Goal: Task Accomplishment & Management: Manage account settings

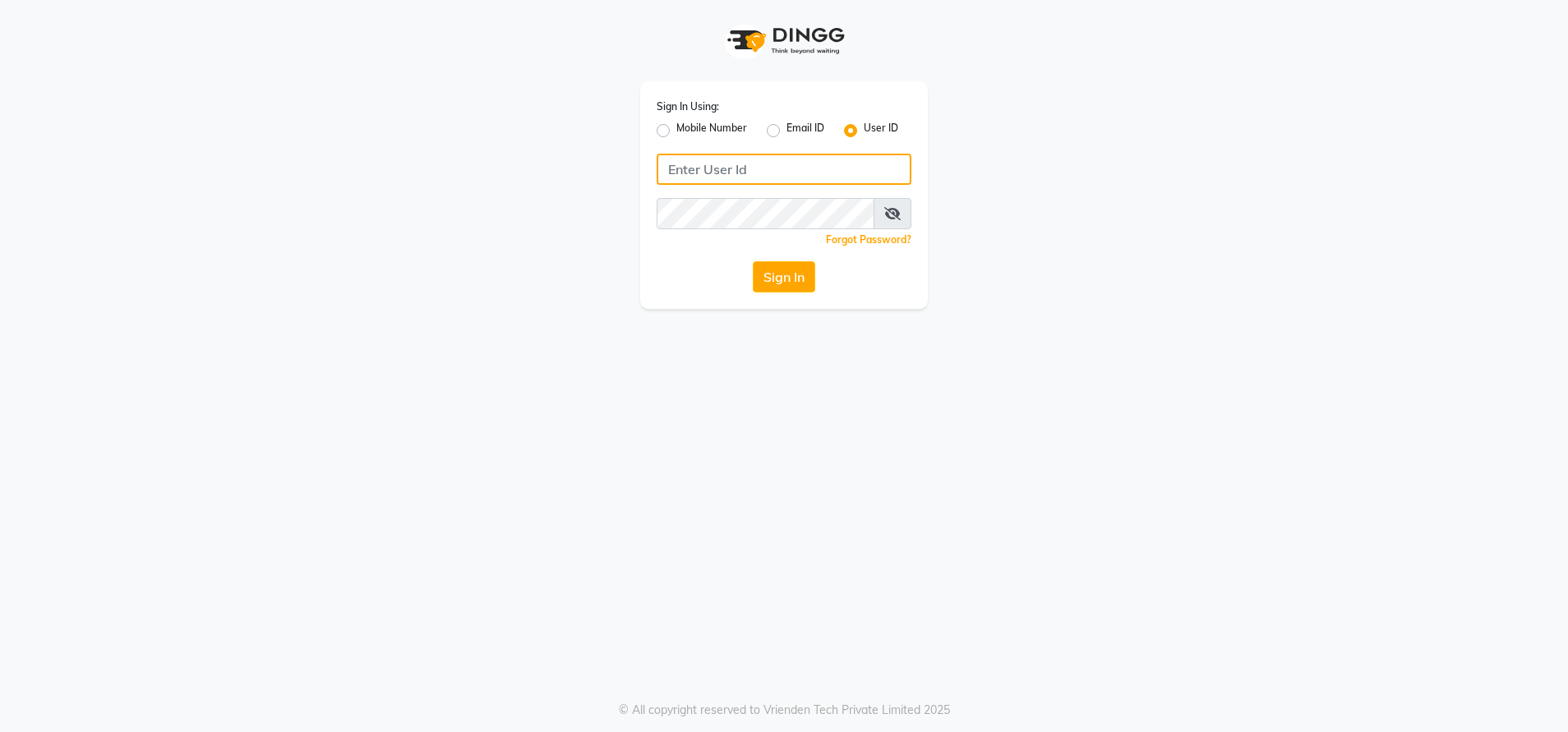
click at [773, 157] on input "Username" at bounding box center [784, 169] width 254 height 32
click at [708, 165] on input "ethinixexceptional" at bounding box center [784, 169] width 254 height 32
type input "ethinixexceptional"
click at [800, 282] on button "Sign In" at bounding box center [783, 277] width 62 height 32
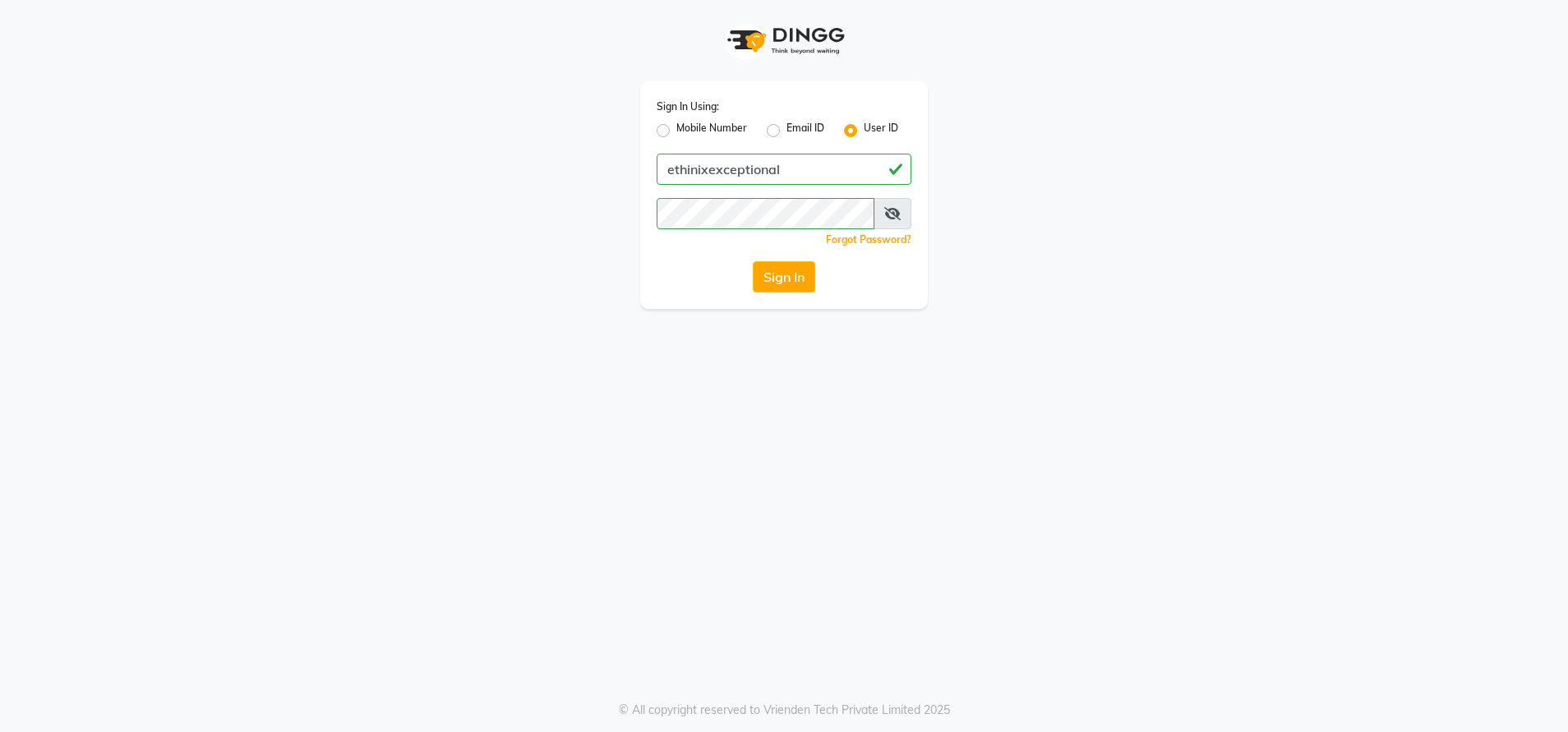
click at [904, 509] on div "Sign In Using: Mobile Number Email ID User ID ethinixexceptional Remember me Fo…" at bounding box center [784, 366] width 1568 height 732
click at [774, 267] on button "Sign In" at bounding box center [783, 277] width 62 height 32
